Goal: Transaction & Acquisition: Purchase product/service

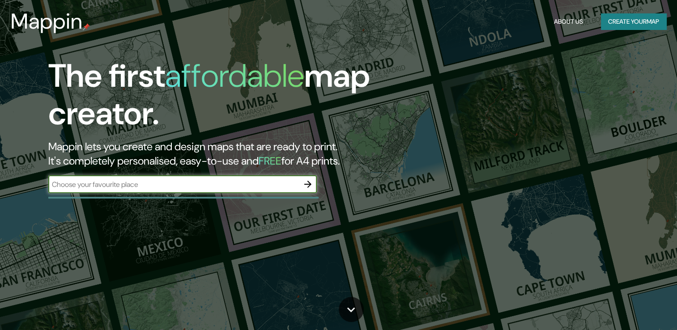
click at [150, 183] on input "text" at bounding box center [173, 184] width 251 height 10
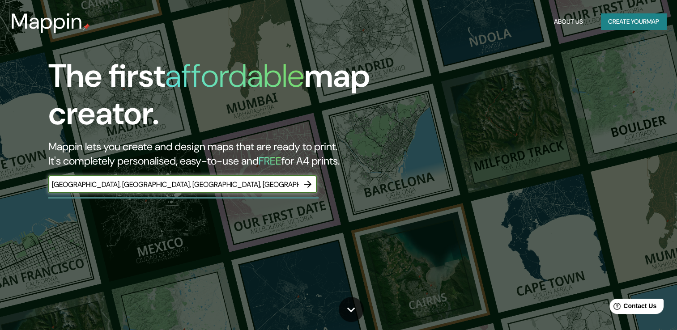
type input "[GEOGRAPHIC_DATA], [GEOGRAPHIC_DATA], [GEOGRAPHIC_DATA], [GEOGRAPHIC_DATA]"
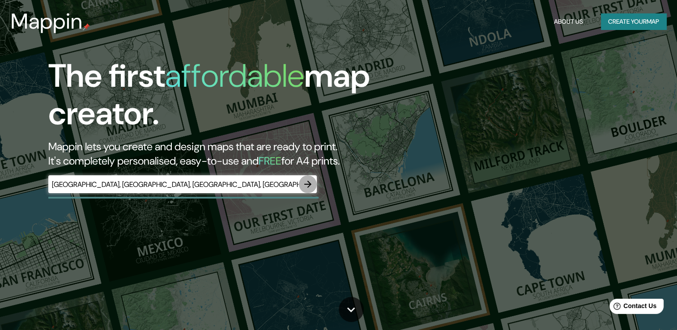
click at [306, 182] on icon "button" at bounding box center [307, 184] width 11 height 11
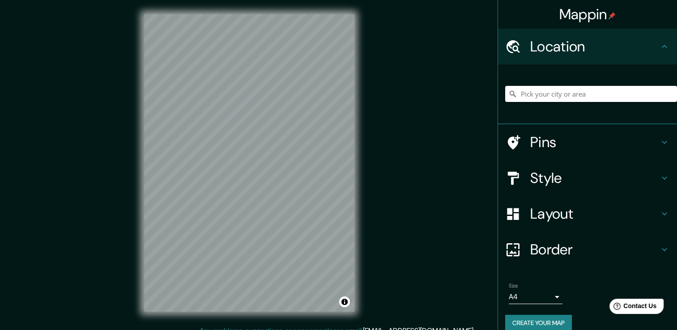
click at [536, 96] on input "Pick your city or area" at bounding box center [591, 94] width 172 height 16
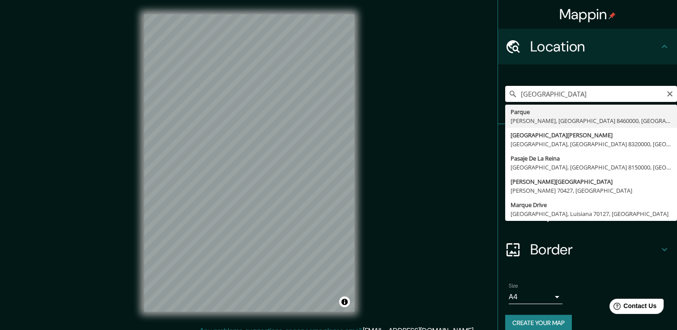
click at [541, 97] on input "[GEOGRAPHIC_DATA]" at bounding box center [591, 94] width 172 height 16
click at [571, 96] on input "[GEOGRAPHIC_DATA]" at bounding box center [591, 94] width 172 height 16
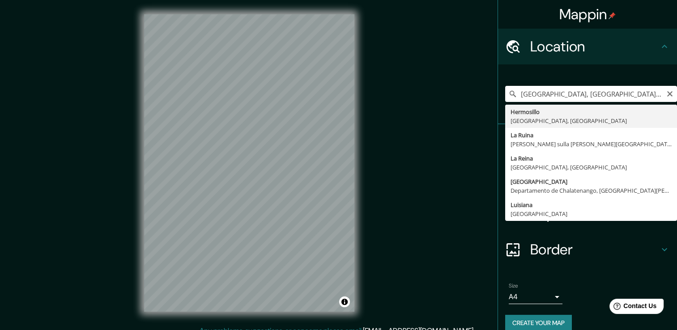
type input "Hermosillo, [GEOGRAPHIC_DATA], [GEOGRAPHIC_DATA]"
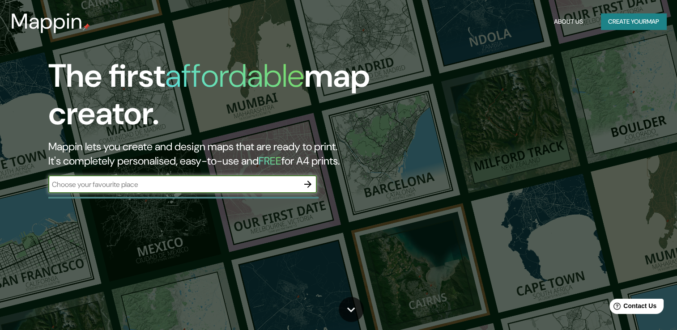
click at [304, 181] on icon "button" at bounding box center [307, 184] width 11 height 11
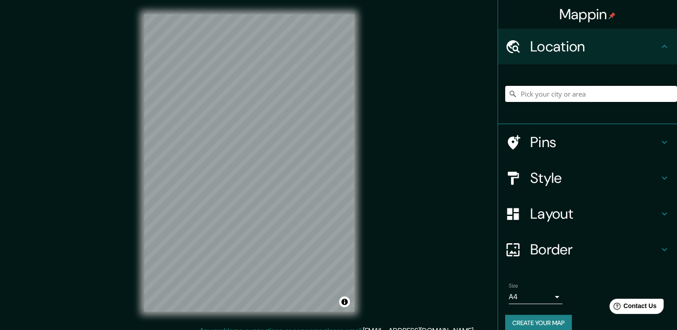
click at [514, 98] on input "Pick your city or area" at bounding box center [591, 94] width 172 height 16
paste input "29.095667865638095, -110.9466377418243"
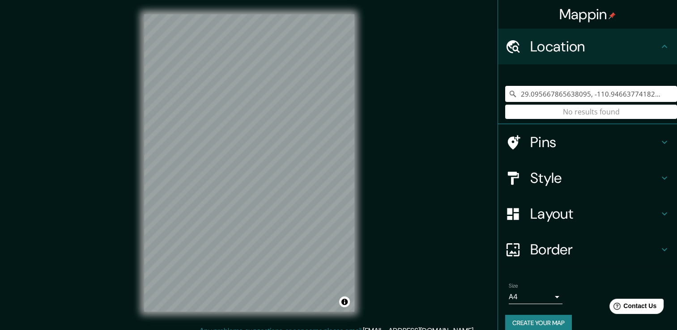
type input "29.095667865638095, -110.9466377418243"
click at [508, 93] on icon at bounding box center [512, 93] width 9 height 9
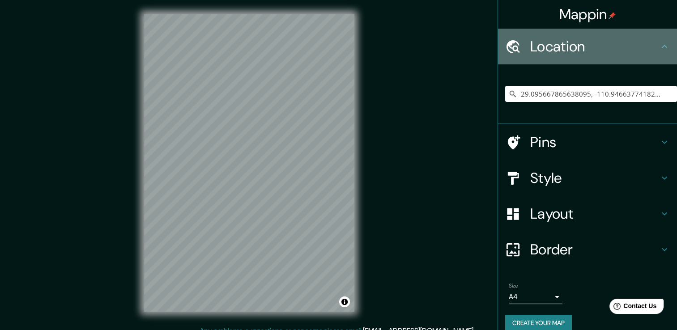
click at [620, 41] on h4 "Location" at bounding box center [594, 47] width 129 height 18
